Goal: Obtain resource: Download file/media

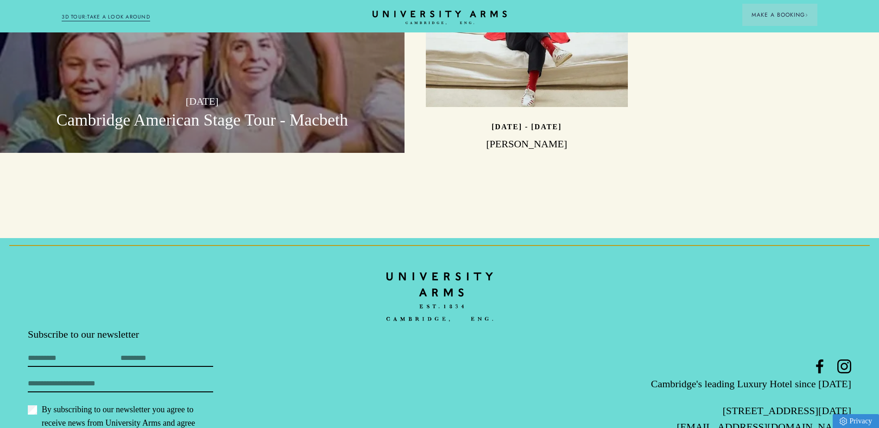
scroll to position [2913, 0]
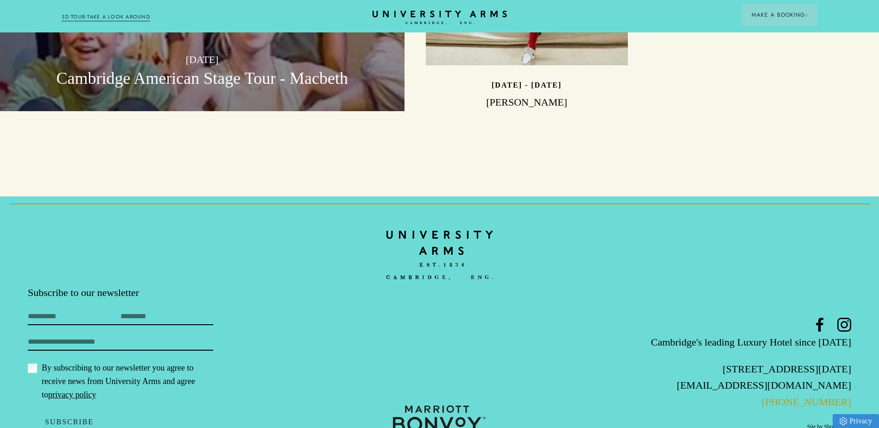
drag, startPoint x: 860, startPoint y: 370, endPoint x: 786, endPoint y: 372, distance: 74.2
click at [786, 372] on footer "Subscribe to our newsletter First Name Last Name Email By subscribing to our ne…" at bounding box center [439, 327] width 879 height 263
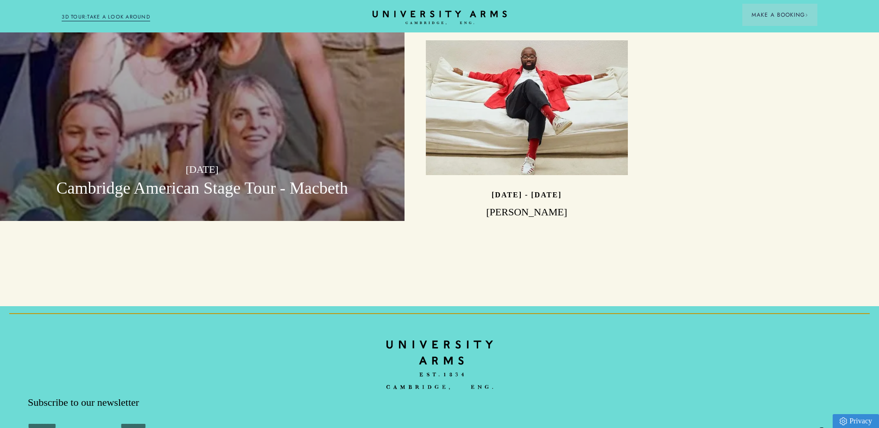
scroll to position [2913, 0]
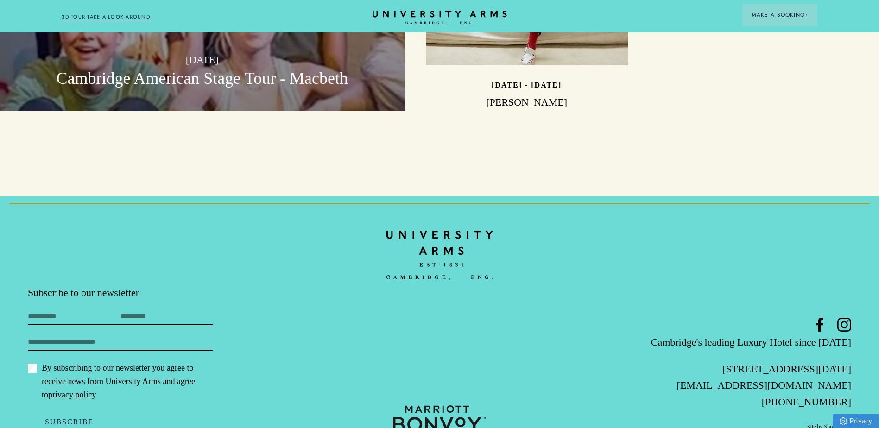
click at [835, 423] on link "Site by Show + Tell" at bounding box center [829, 427] width 44 height 8
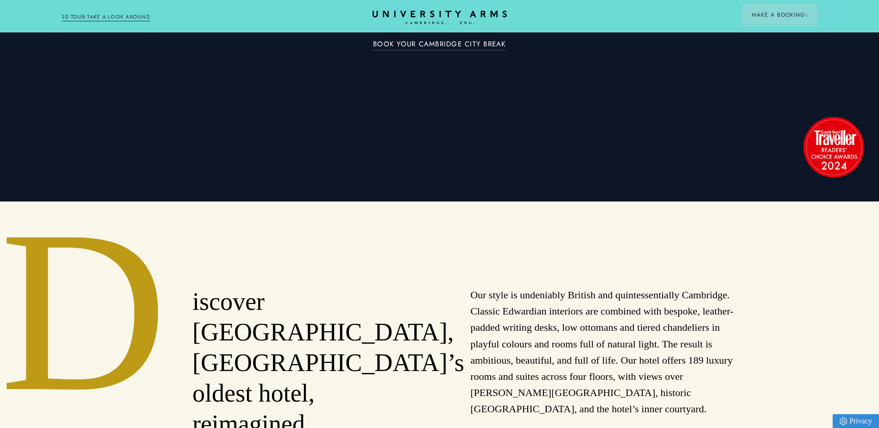
scroll to position [0, 0]
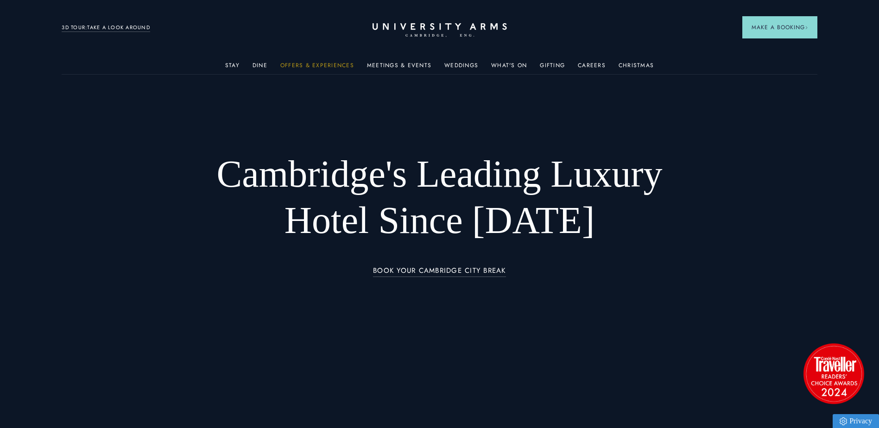
click at [330, 63] on link "Offers & Experiences" at bounding box center [317, 68] width 74 height 12
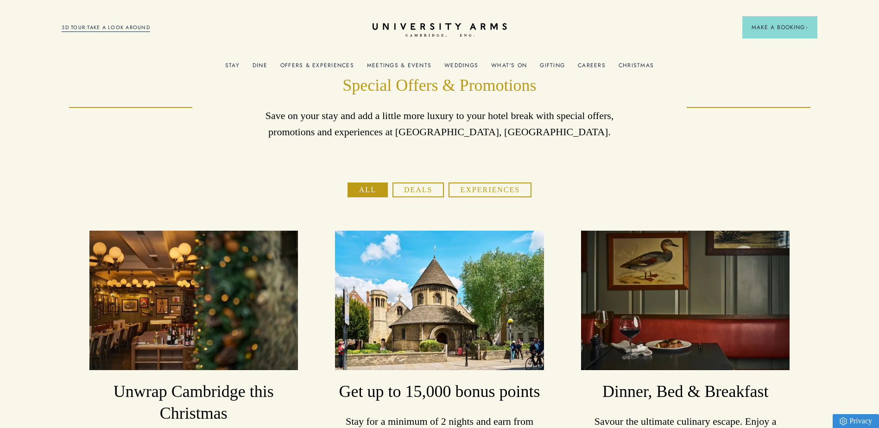
click at [414, 64] on link "Meetings & Events" at bounding box center [399, 68] width 64 height 12
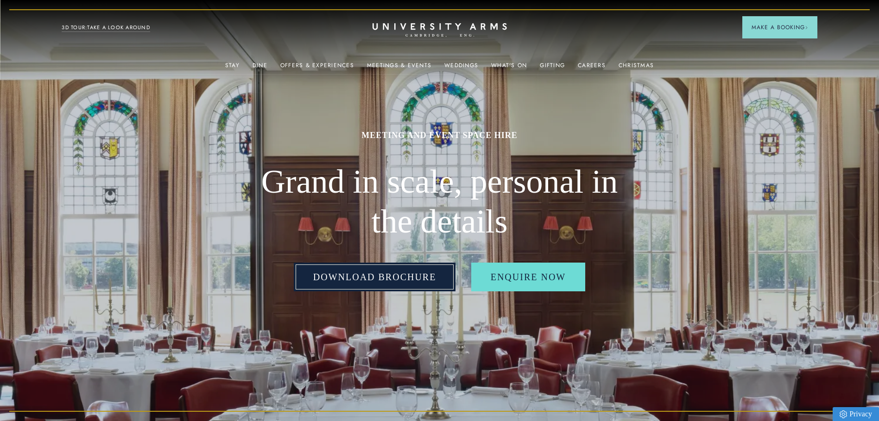
click at [373, 283] on link "Download Brochure" at bounding box center [375, 277] width 162 height 29
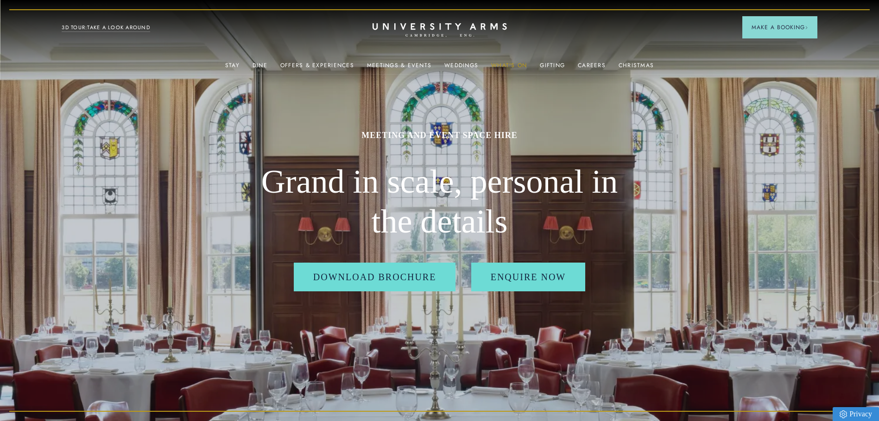
click at [499, 63] on link "What's On" at bounding box center [509, 68] width 36 height 12
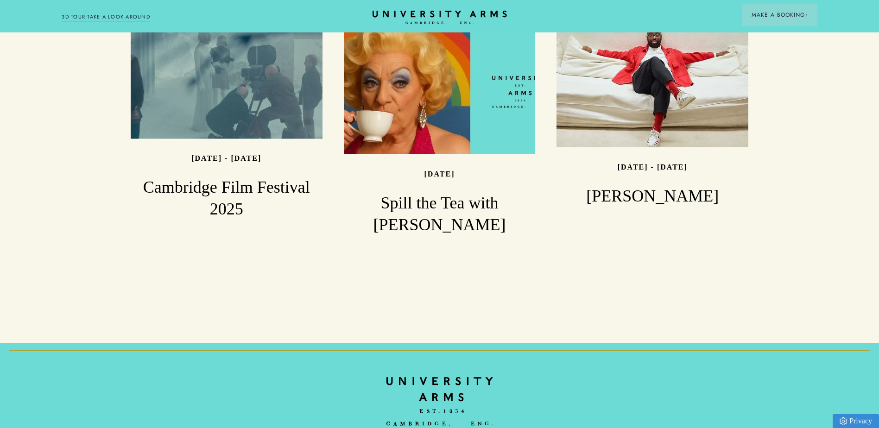
scroll to position [1365, 0]
